Goal: Transaction & Acquisition: Purchase product/service

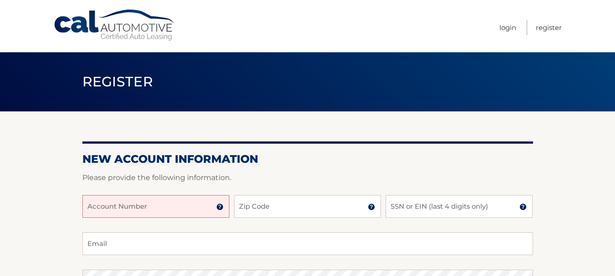
click at [101, 204] on input "Account Number" at bounding box center [155, 206] width 147 height 23
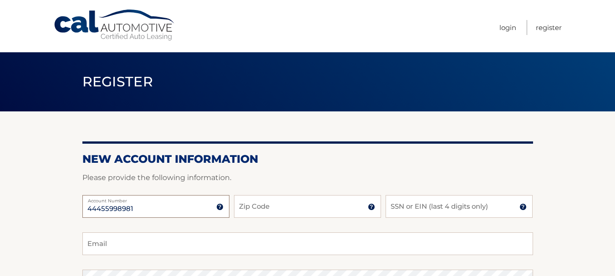
type input "44455998981"
click at [236, 204] on input "Zip Code" at bounding box center [307, 206] width 147 height 23
type input "14626"
type input "jrbeaton1214@gmail.com"
click at [410, 208] on input "SSN or EIN (last 4 digits only)" at bounding box center [459, 206] width 147 height 23
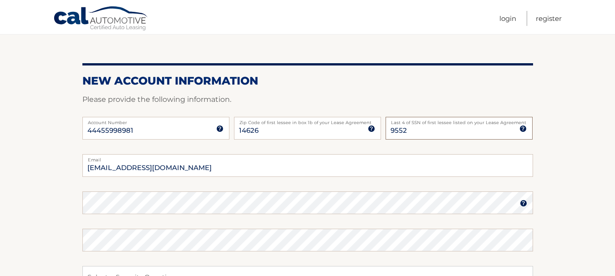
scroll to position [91, 0]
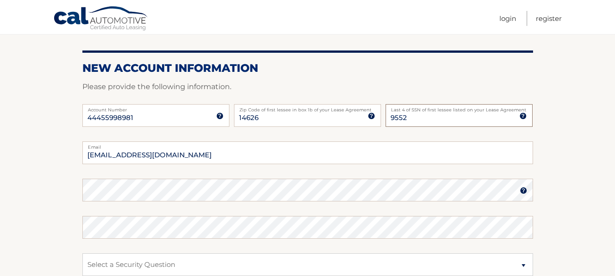
type input "9552"
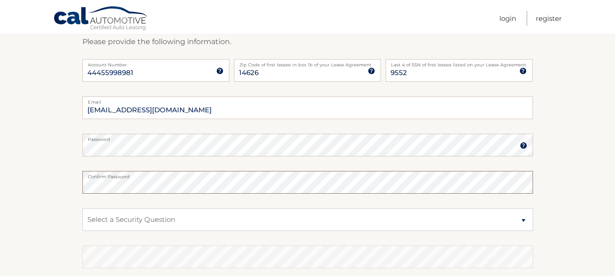
scroll to position [137, 0]
click at [175, 216] on select "Select a Security Question What was the name of your elementary school? What is…" at bounding box center [307, 219] width 451 height 23
select select "1"
click at [82, 208] on select "Select a Security Question What was the name of your elementary school? What is…" at bounding box center [307, 219] width 451 height 23
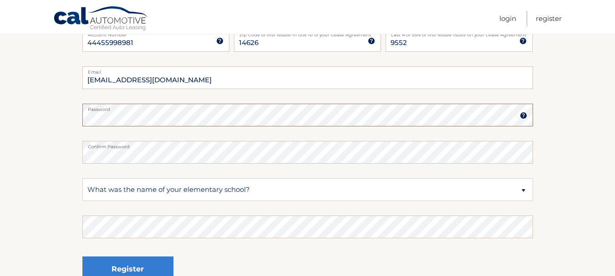
scroll to position [182, 0]
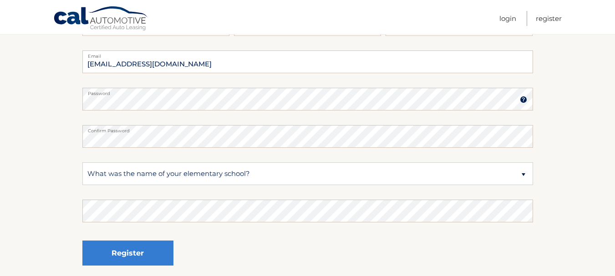
click at [106, 155] on fieldset "jrbeaton1214@gmail.com Email Password Password should be a minimum of 6 charact…" at bounding box center [307, 168] width 451 height 235
drag, startPoint x: 94, startPoint y: 184, endPoint x: 98, endPoint y: 188, distance: 5.5
click at [98, 188] on fieldset "jrbeaton1214@gmail.com Email Password Password should be a minimum of 6 charact…" at bounding box center [307, 168] width 451 height 235
click at [180, 173] on select "Select a Security Question What was the name of your elementary school? What is…" at bounding box center [307, 174] width 451 height 23
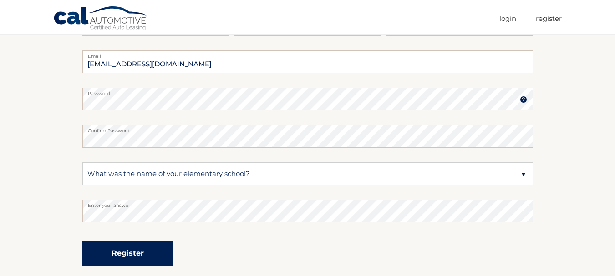
click at [128, 252] on button "Register" at bounding box center [127, 253] width 91 height 25
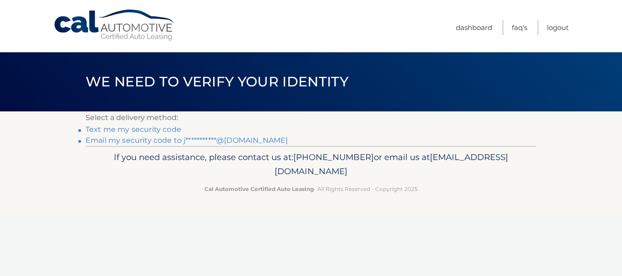
click at [148, 129] on link "Text me my security code" at bounding box center [134, 129] width 96 height 9
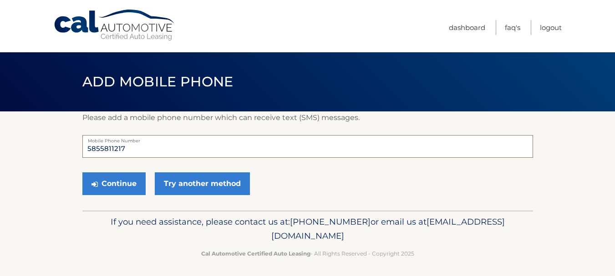
click at [129, 147] on input "5855811217" at bounding box center [307, 146] width 451 height 23
type input "5853036905"
click at [117, 181] on button "Continue" at bounding box center [113, 184] width 63 height 23
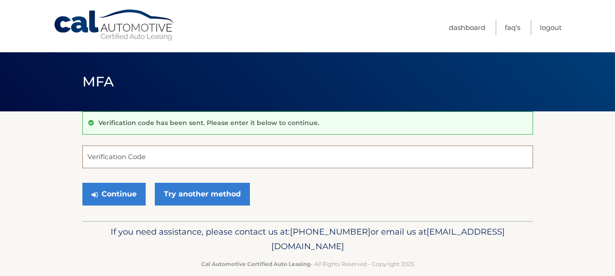
click at [112, 156] on input "Verification Code" at bounding box center [307, 157] width 451 height 23
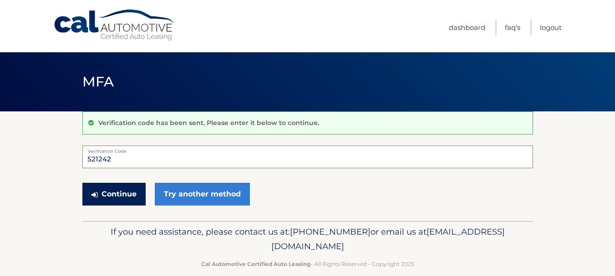
type input "521242"
click at [115, 192] on button "Continue" at bounding box center [113, 194] width 63 height 23
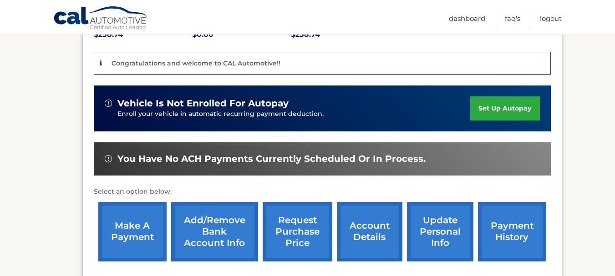
scroll to position [273, 0]
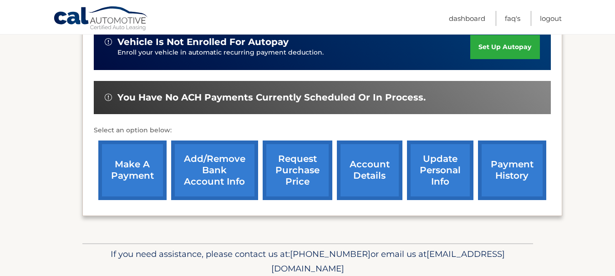
click at [213, 158] on link "Add/Remove bank account info" at bounding box center [214, 171] width 87 height 60
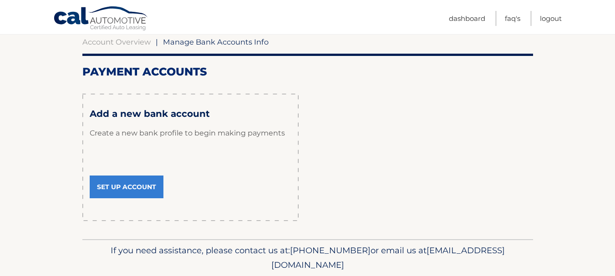
scroll to position [91, 0]
click at [130, 184] on link "Set Up Account" at bounding box center [127, 186] width 74 height 23
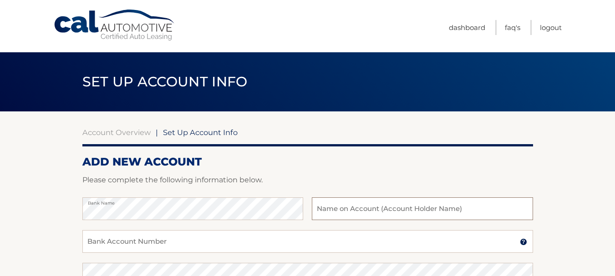
click at [326, 211] on input "text" at bounding box center [422, 209] width 221 height 23
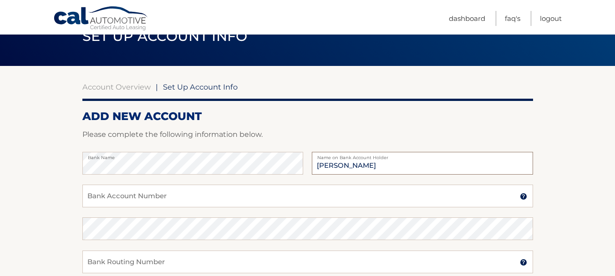
type input "Janet R Beaton"
click at [107, 196] on input "Bank Account Number" at bounding box center [307, 196] width 451 height 23
type input "9837692939"
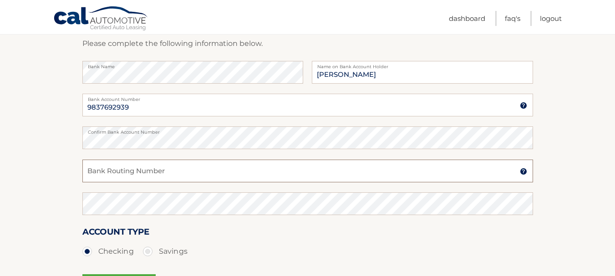
click at [95, 169] on input "Bank Routing Number" at bounding box center [307, 171] width 451 height 23
type input "022000046"
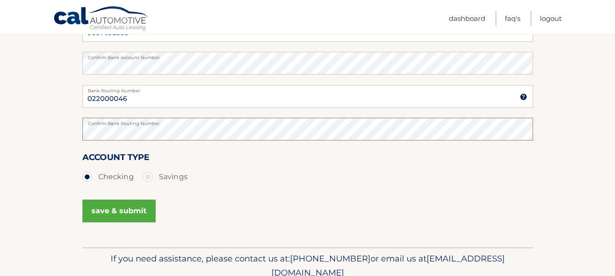
scroll to position [228, 0]
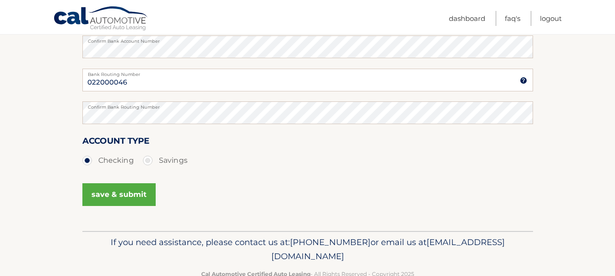
click at [114, 192] on button "save & submit" at bounding box center [118, 195] width 73 height 23
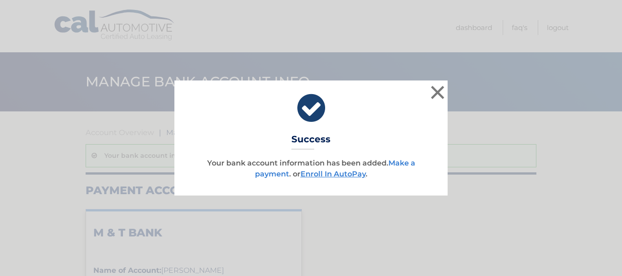
click at [400, 162] on link "Make a payment" at bounding box center [335, 169] width 160 height 20
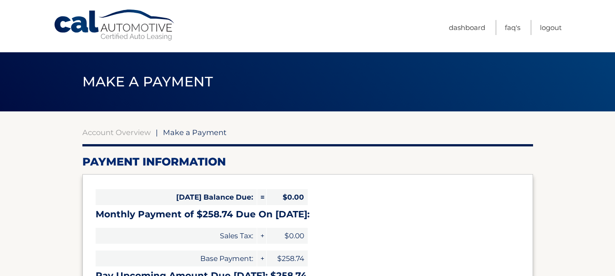
select select "Y2Y0YzNiNjQtY2VhYS00MjBiLTgxMjAtZDEwZDg4OWFhOTc0"
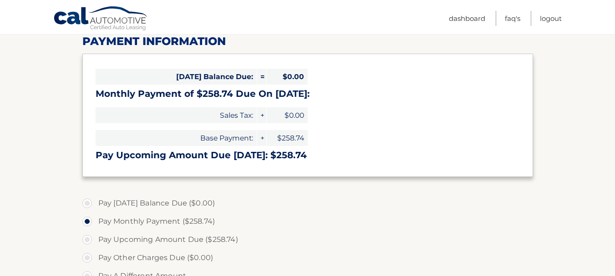
scroll to position [137, 0]
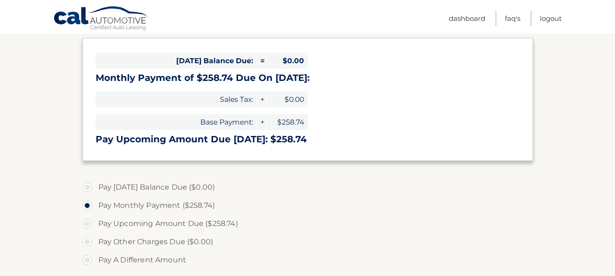
click at [171, 204] on label "Pay Monthly Payment ($258.74)" at bounding box center [307, 206] width 451 height 18
click at [95, 204] on input "Pay Monthly Payment ($258.74)" at bounding box center [90, 204] width 9 height 15
click at [125, 204] on label "Pay Monthly Payment ($258.74)" at bounding box center [307, 206] width 451 height 18
click at [95, 204] on input "Pay Monthly Payment ($258.74)" at bounding box center [90, 204] width 9 height 15
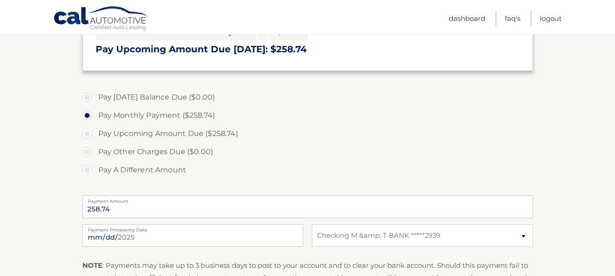
scroll to position [228, 0]
click at [172, 229] on label "Payment Processing Date" at bounding box center [192, 227] width 221 height 7
click at [172, 229] on input "2025-09-03" at bounding box center [192, 235] width 221 height 23
click at [158, 230] on label "Payment Processing Date" at bounding box center [192, 227] width 221 height 7
click at [158, 230] on input "2025-09-03" at bounding box center [192, 235] width 221 height 23
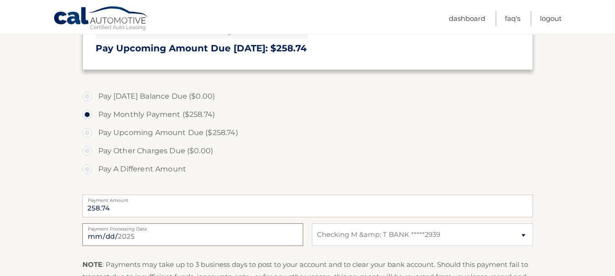
click at [107, 234] on input "2025-09-03" at bounding box center [192, 235] width 221 height 23
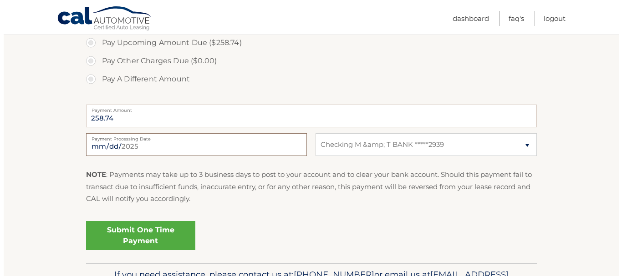
scroll to position [319, 0]
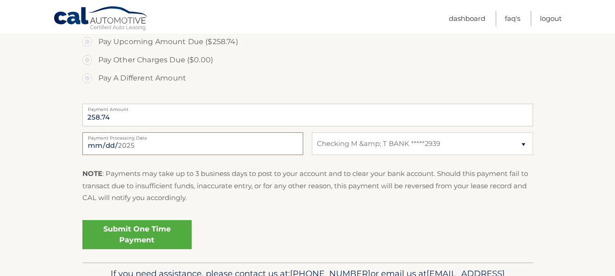
click at [107, 143] on input "2025-09-10" at bounding box center [192, 144] width 221 height 23
type input "2025-09-08"
click at [144, 231] on link "Submit One Time Payment" at bounding box center [136, 234] width 109 height 29
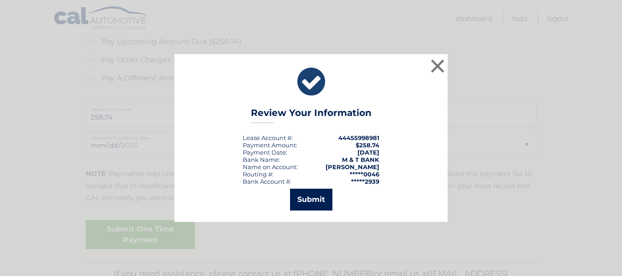
click at [317, 199] on button "Submit" at bounding box center [311, 200] width 42 height 22
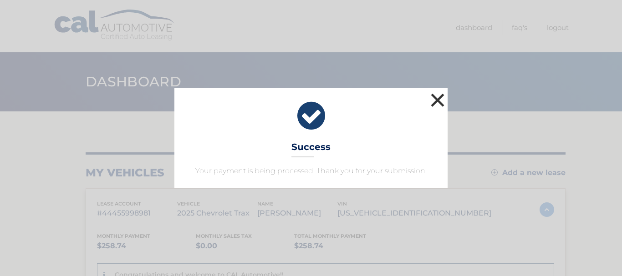
click at [438, 98] on button "×" at bounding box center [438, 100] width 18 height 18
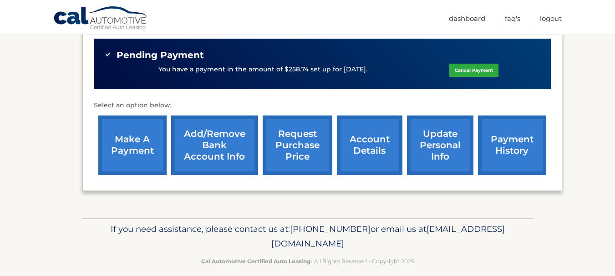
scroll to position [327, 0]
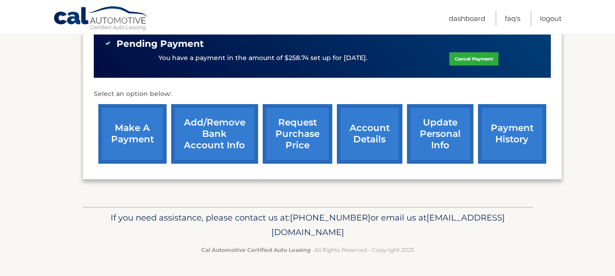
click at [505, 127] on link "payment history" at bounding box center [512, 134] width 68 height 60
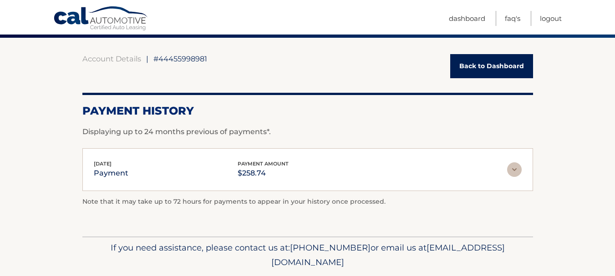
scroll to position [58, 0]
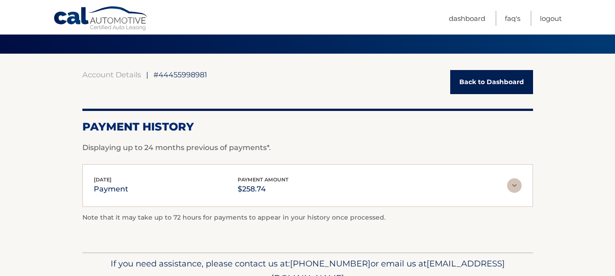
click at [482, 80] on link "Back to Dashboard" at bounding box center [491, 82] width 83 height 24
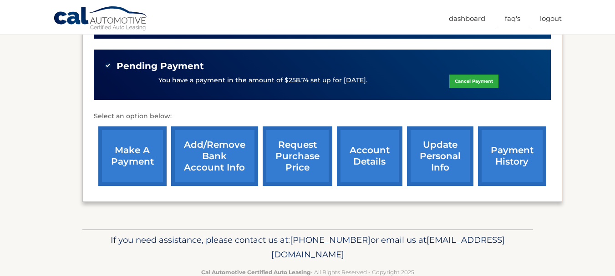
scroll to position [319, 0]
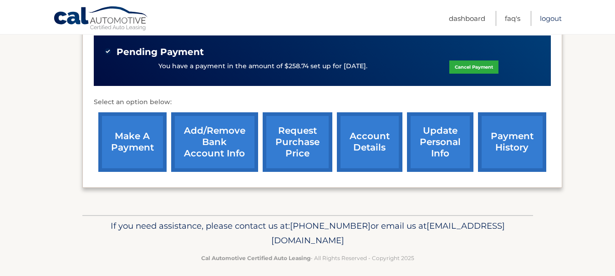
click at [551, 18] on link "Logout" at bounding box center [551, 18] width 22 height 15
